Goal: Transaction & Acquisition: Purchase product/service

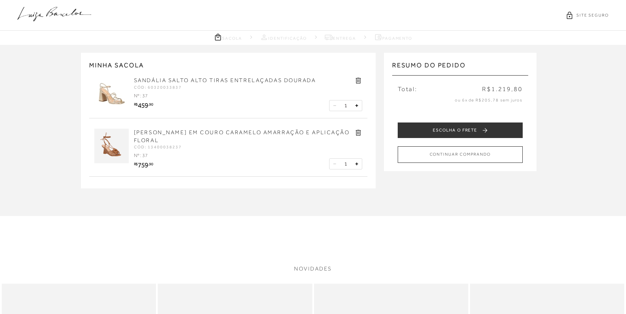
click at [57, 14] on icon at bounding box center [54, 14] width 74 height 14
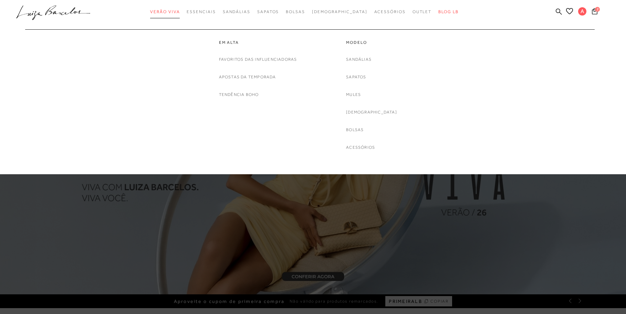
click at [180, 12] on span "Verão Viva" at bounding box center [165, 11] width 30 height 5
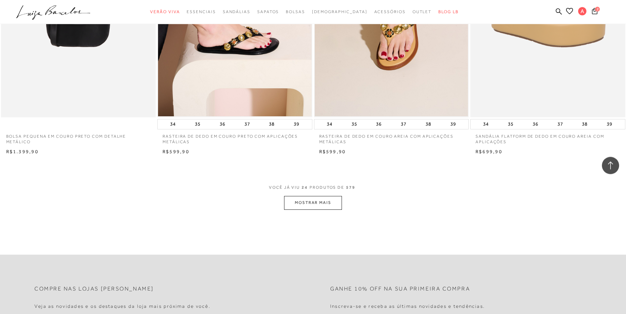
scroll to position [1582, 0]
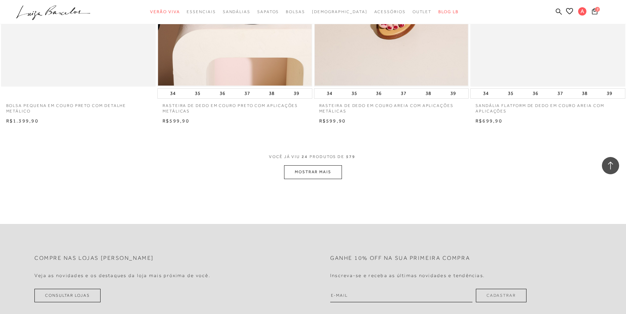
click at [308, 173] on button "MOSTRAR MAIS" at bounding box center [313, 171] width 58 height 13
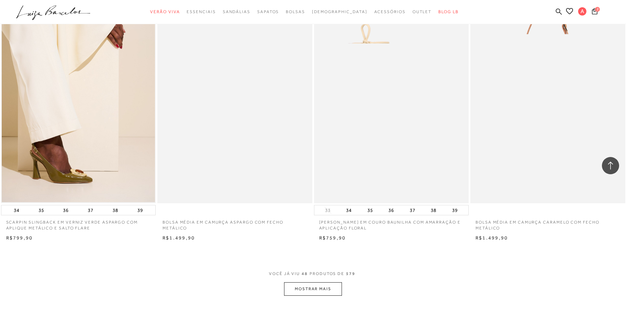
scroll to position [3234, 0]
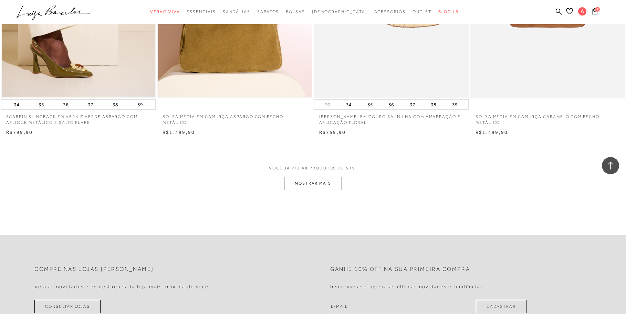
click at [316, 184] on button "MOSTRAR MAIS" at bounding box center [313, 182] width 58 height 13
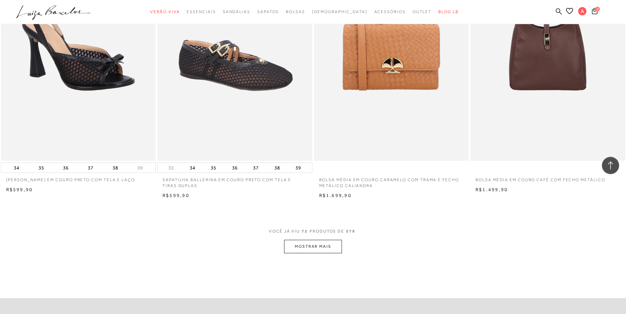
scroll to position [4850, 0]
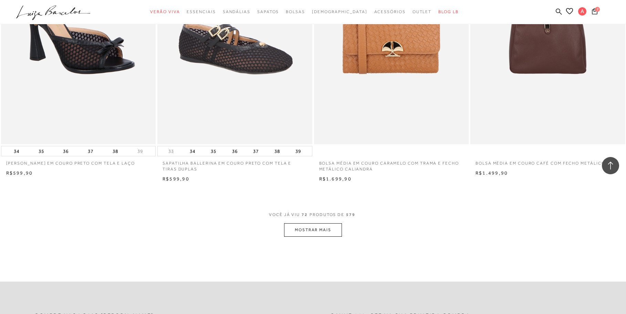
click at [315, 230] on button "MOSTRAR MAIS" at bounding box center [313, 229] width 58 height 13
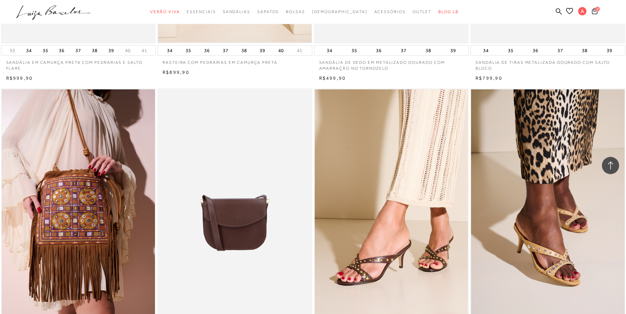
scroll to position [6362, 0]
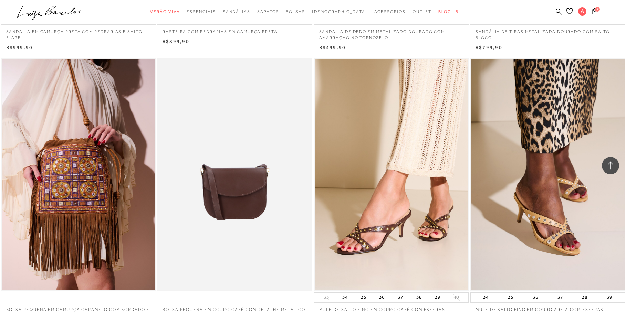
click at [595, 11] on icon at bounding box center [595, 11] width 6 height 6
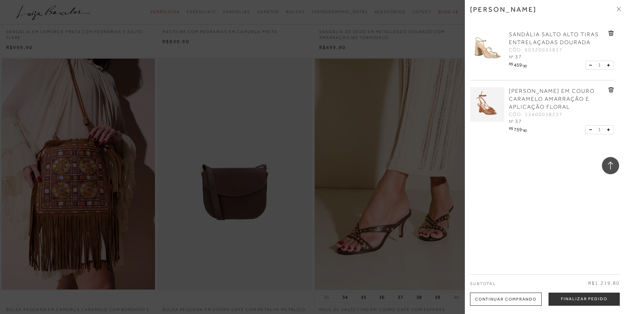
click at [483, 105] on img at bounding box center [487, 104] width 34 height 34
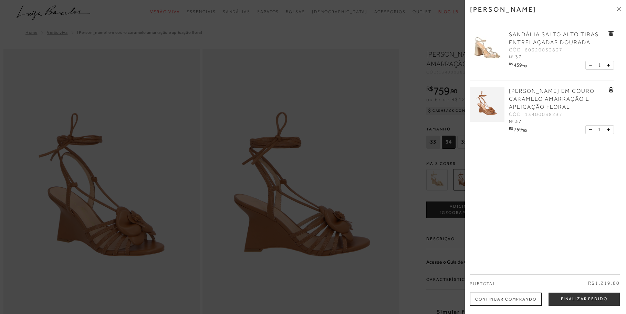
click at [532, 96] on span "[PERSON_NAME] EM COURO CARAMELO AMARRAÇÃO E APLICAÇÃO FLORAL" at bounding box center [552, 99] width 86 height 22
click at [242, 155] on div at bounding box center [313, 157] width 626 height 314
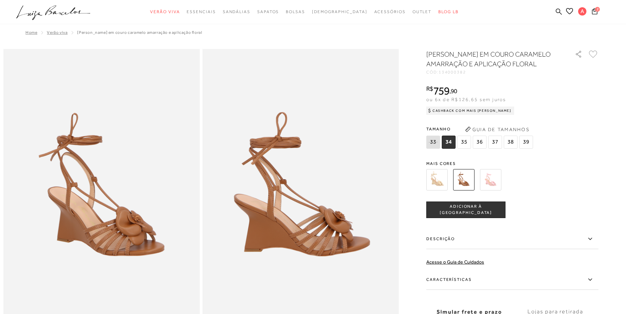
click at [440, 187] on img at bounding box center [437, 179] width 21 height 21
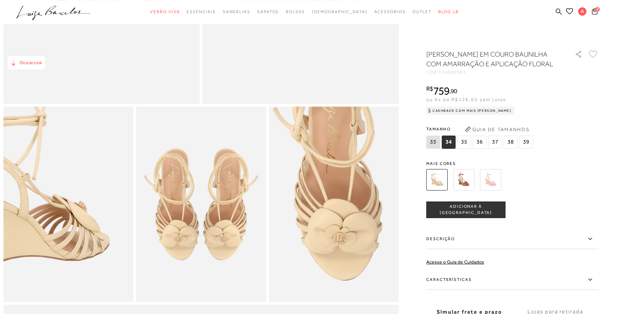
scroll to position [281, 0]
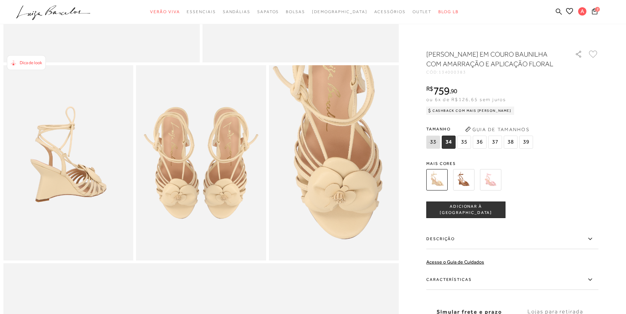
click at [498, 149] on span "37" at bounding box center [496, 141] width 14 height 13
click at [476, 218] on button "ADICIONAR À [GEOGRAPHIC_DATA]" at bounding box center [466, 209] width 79 height 17
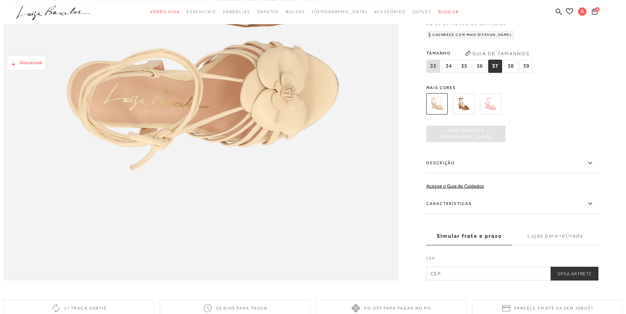
scroll to position [949, 0]
